Goal: Task Accomplishment & Management: Manage account settings

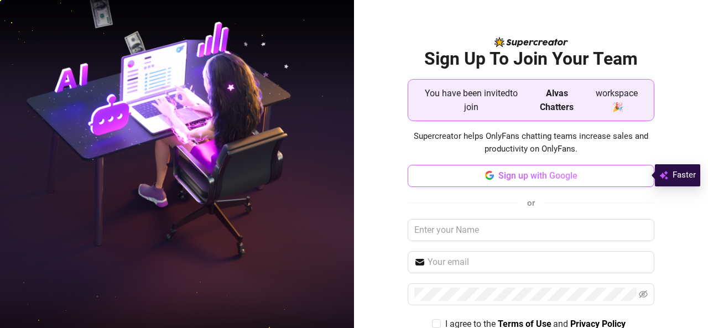
click at [544, 175] on span "Sign up with Google" at bounding box center [537, 175] width 79 height 11
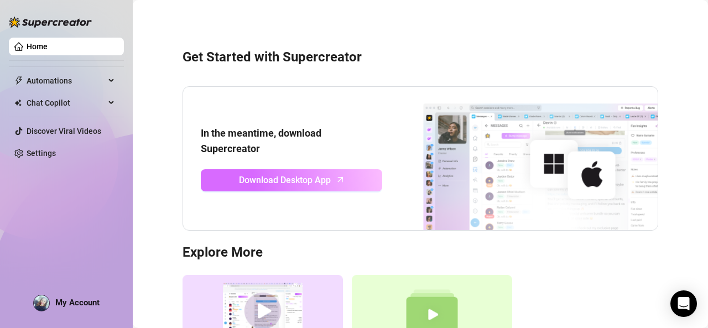
click at [292, 184] on span "Download Desktop App" at bounding box center [285, 180] width 92 height 14
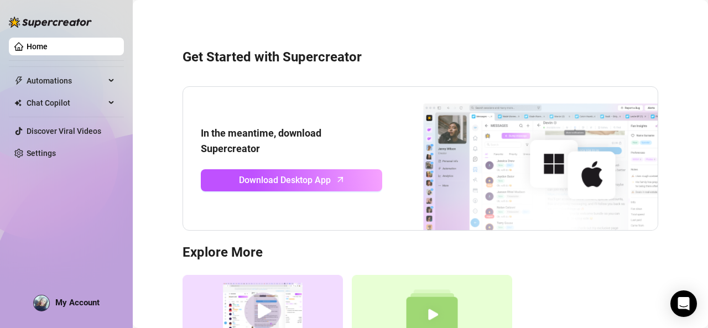
click at [476, 217] on img at bounding box center [520, 158] width 276 height 143
drag, startPoint x: 476, startPoint y: 217, endPoint x: 622, endPoint y: 284, distance: 161.2
click at [622, 284] on div "Supercreator Demo Discover Supercreator and its benefits for OnlyFans chatters.…" at bounding box center [421, 333] width 476 height 117
click at [86, 101] on span "Chat Copilot" at bounding box center [66, 103] width 79 height 18
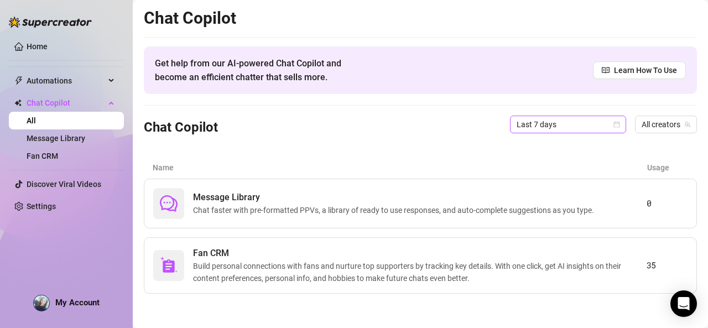
click at [616, 125] on icon "calendar" at bounding box center [617, 124] width 7 height 7
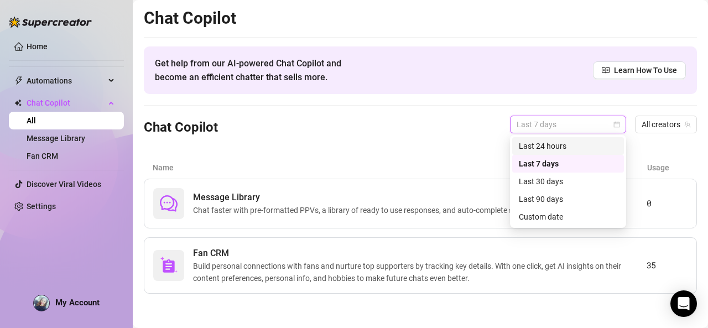
click at [589, 150] on div "Last 24 hours" at bounding box center [568, 146] width 98 height 12
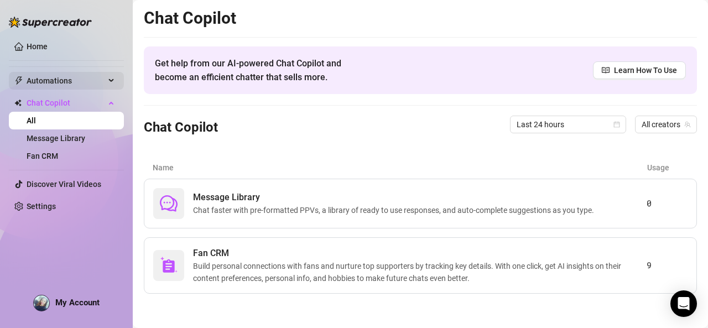
click at [100, 77] on span "Automations" at bounding box center [66, 81] width 79 height 18
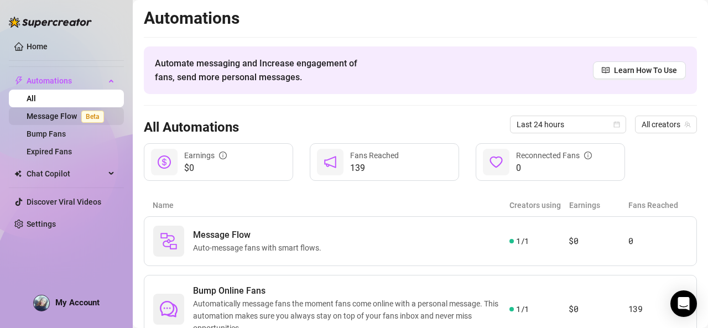
click at [52, 115] on link "Message Flow Beta" at bounding box center [68, 116] width 82 height 9
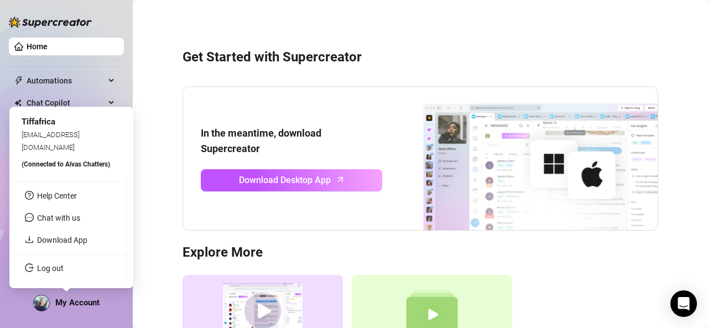
click at [79, 303] on span "My Account" at bounding box center [77, 303] width 44 height 10
click at [80, 308] on div "My Account" at bounding box center [66, 303] width 66 height 17
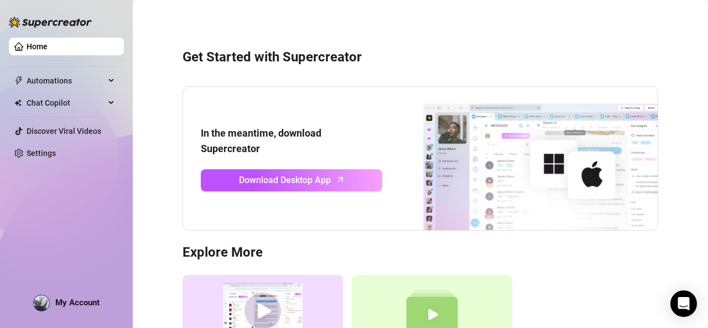
click at [33, 323] on aside "Home Automations Chat Copilot Discover Viral Videos Settings My Account" at bounding box center [66, 164] width 133 height 328
click at [117, 86] on div "Automations" at bounding box center [66, 81] width 115 height 18
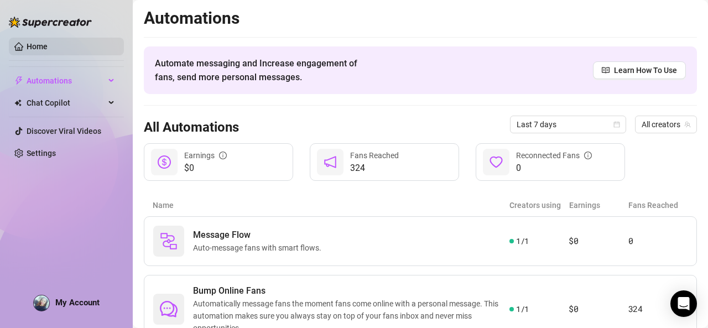
click at [31, 42] on link "Home" at bounding box center [37, 46] width 21 height 9
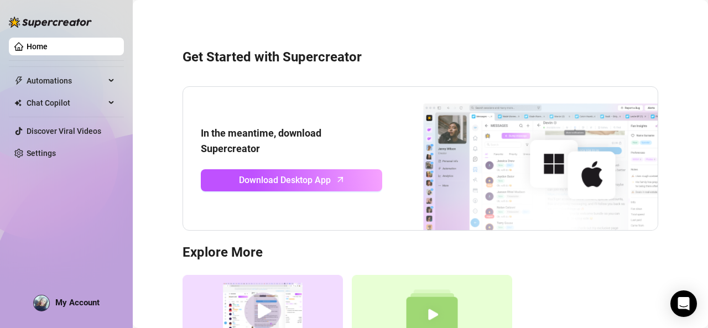
click at [34, 50] on link "Home" at bounding box center [37, 46] width 21 height 9
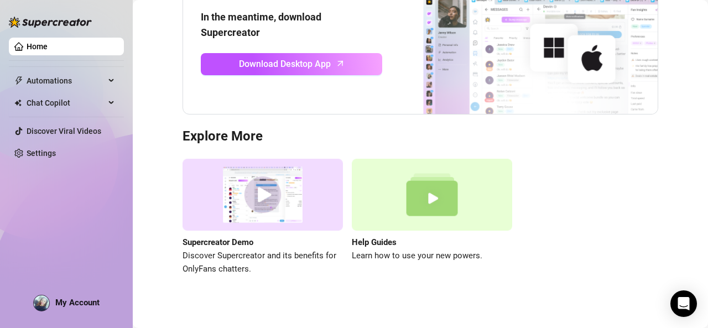
scroll to position [114, 0]
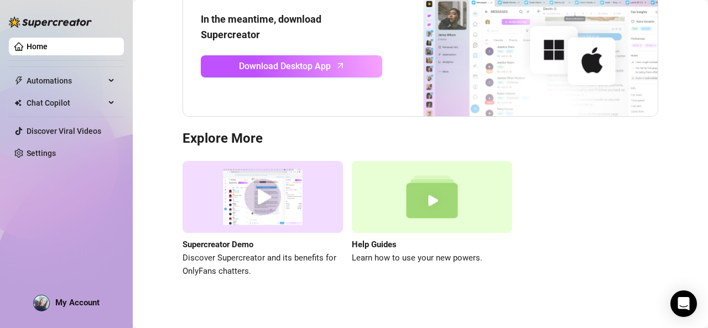
click at [269, 204] on img at bounding box center [263, 197] width 160 height 72
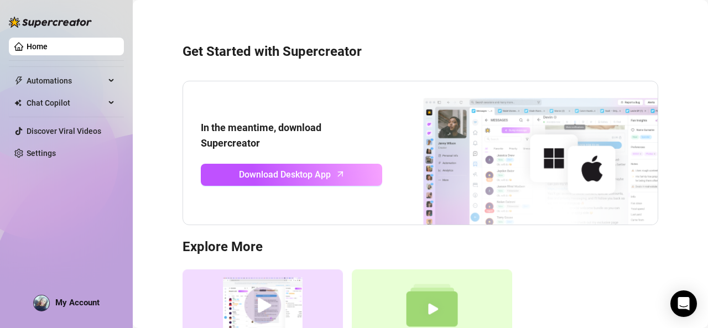
scroll to position [0, 0]
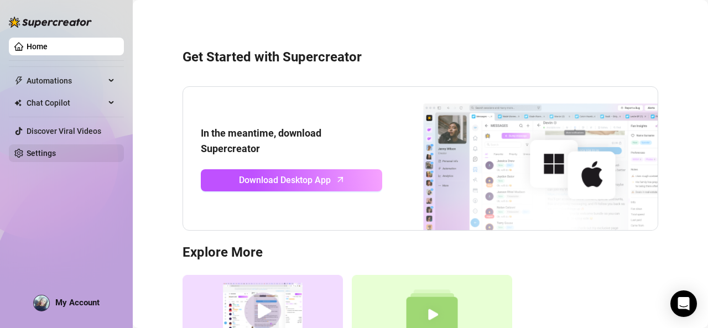
click at [56, 155] on link "Settings" at bounding box center [41, 153] width 29 height 9
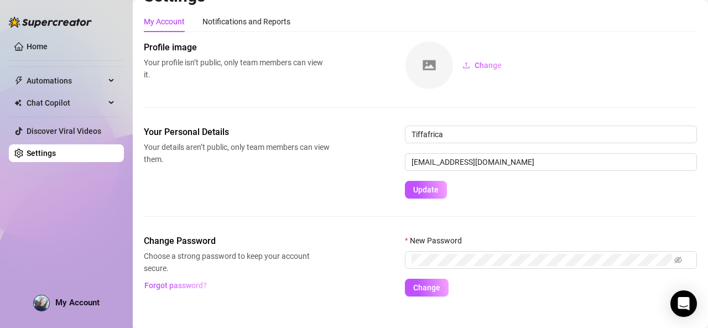
scroll to position [37, 0]
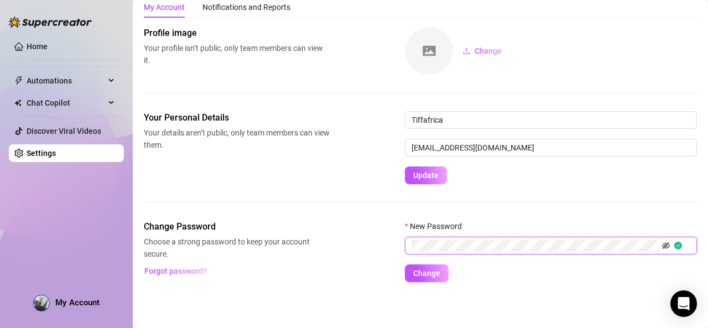
click at [667, 248] on icon "eye-invisible" at bounding box center [666, 246] width 8 height 8
click at [428, 285] on div "Settings My Account Notifications and Reports Profile image Your profile isn’t …" at bounding box center [420, 133] width 553 height 324
click at [426, 279] on button "Change" at bounding box center [427, 273] width 44 height 18
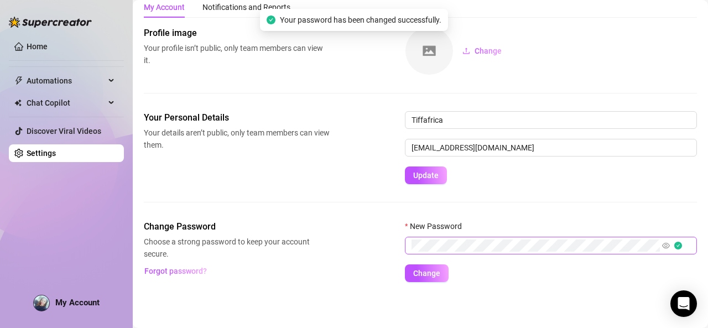
scroll to position [0, 0]
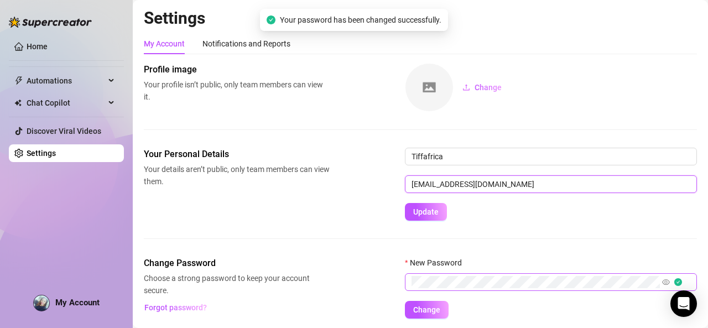
click at [472, 185] on input "tiffanypalmers14@gmail.com" at bounding box center [551, 184] width 292 height 18
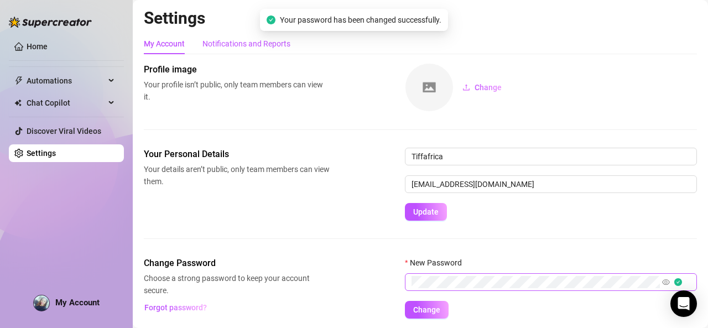
click at [276, 45] on div "Notifications and Reports" at bounding box center [246, 44] width 88 height 12
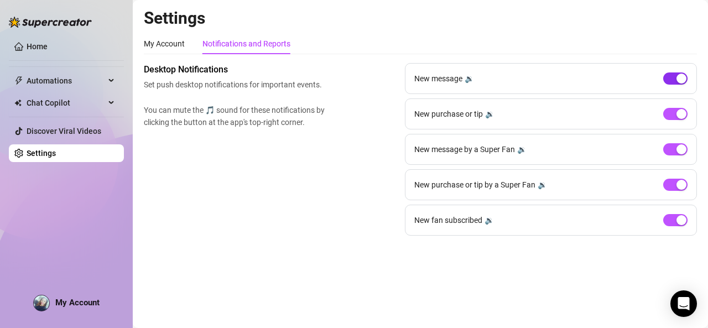
click at [681, 81] on div "button" at bounding box center [682, 79] width 10 height 10
click at [75, 134] on link "Discover Viral Videos" at bounding box center [64, 131] width 75 height 9
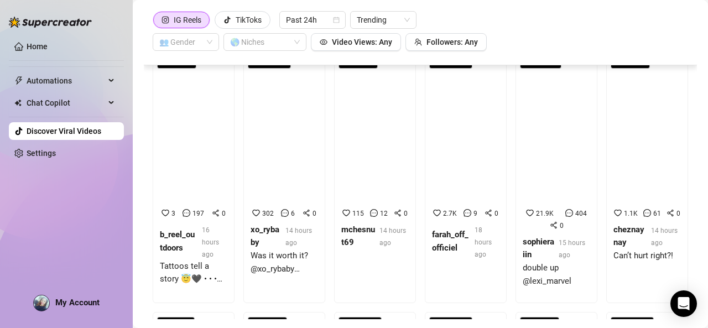
scroll to position [2876, 0]
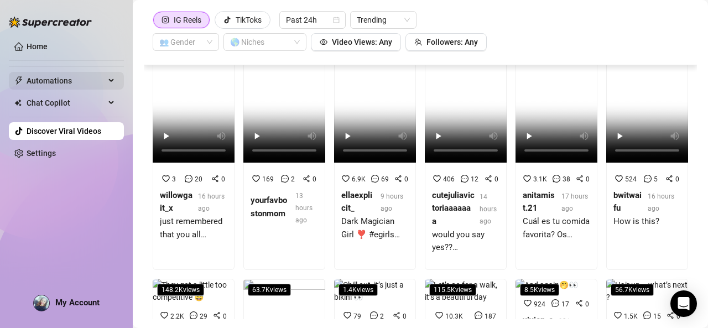
click at [73, 85] on span "Automations" at bounding box center [66, 81] width 79 height 18
